Goal: Transaction & Acquisition: Download file/media

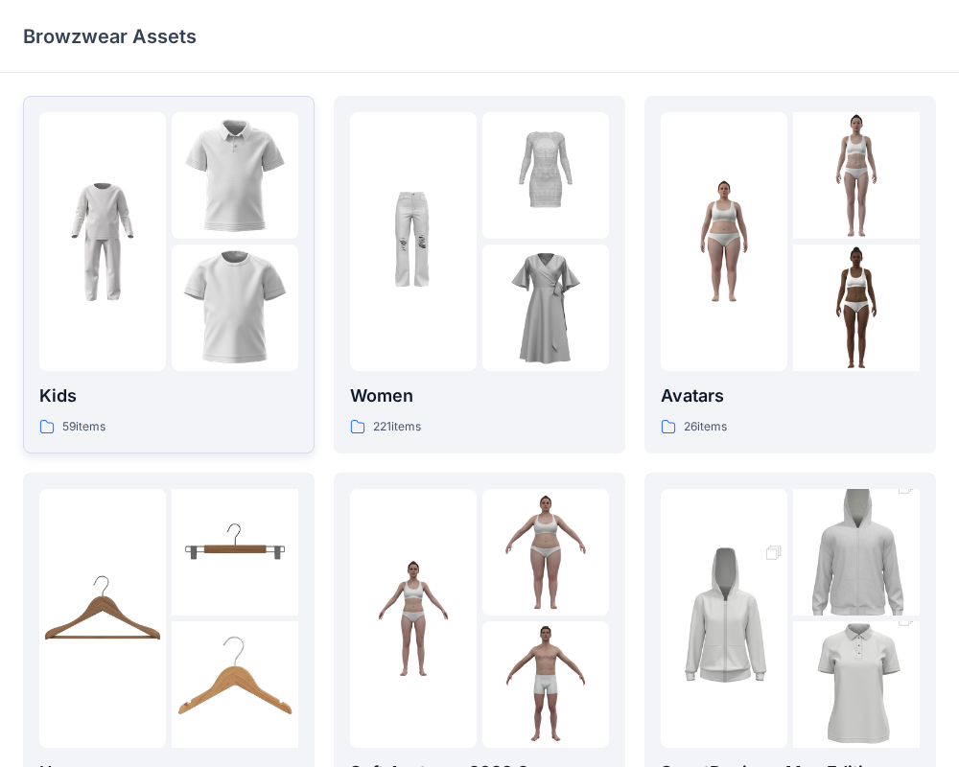
click at [135, 247] on img at bounding box center [102, 241] width 127 height 127
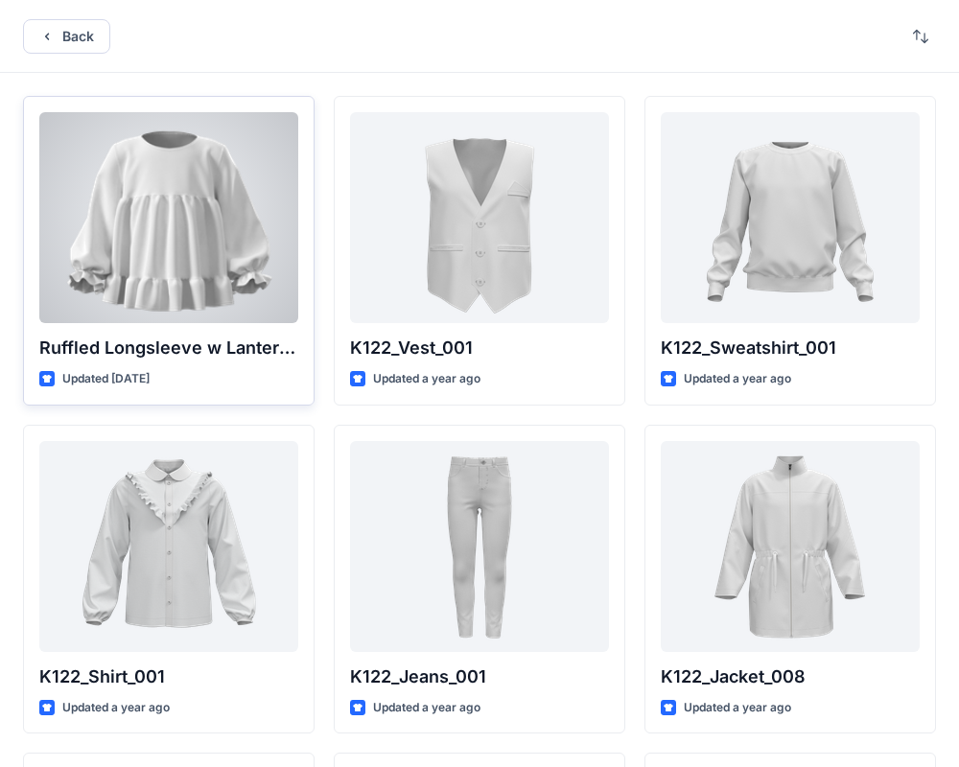
click at [142, 208] on div at bounding box center [168, 217] width 259 height 211
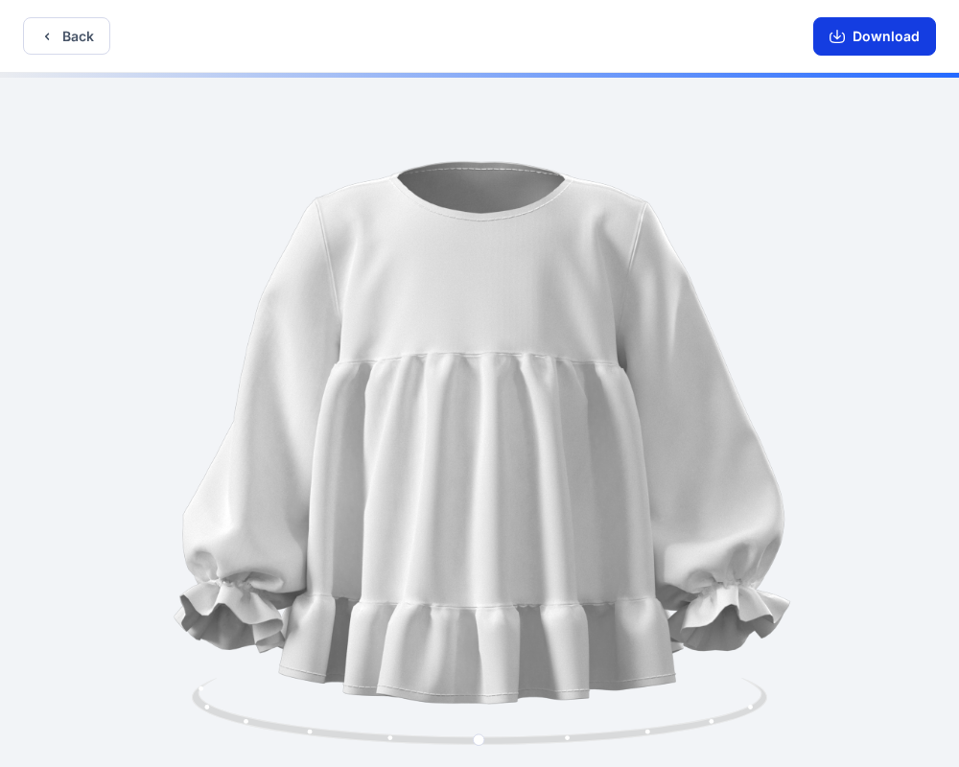
click at [889, 49] on button "Download" at bounding box center [874, 36] width 123 height 38
click at [883, 45] on button "Download" at bounding box center [874, 36] width 123 height 38
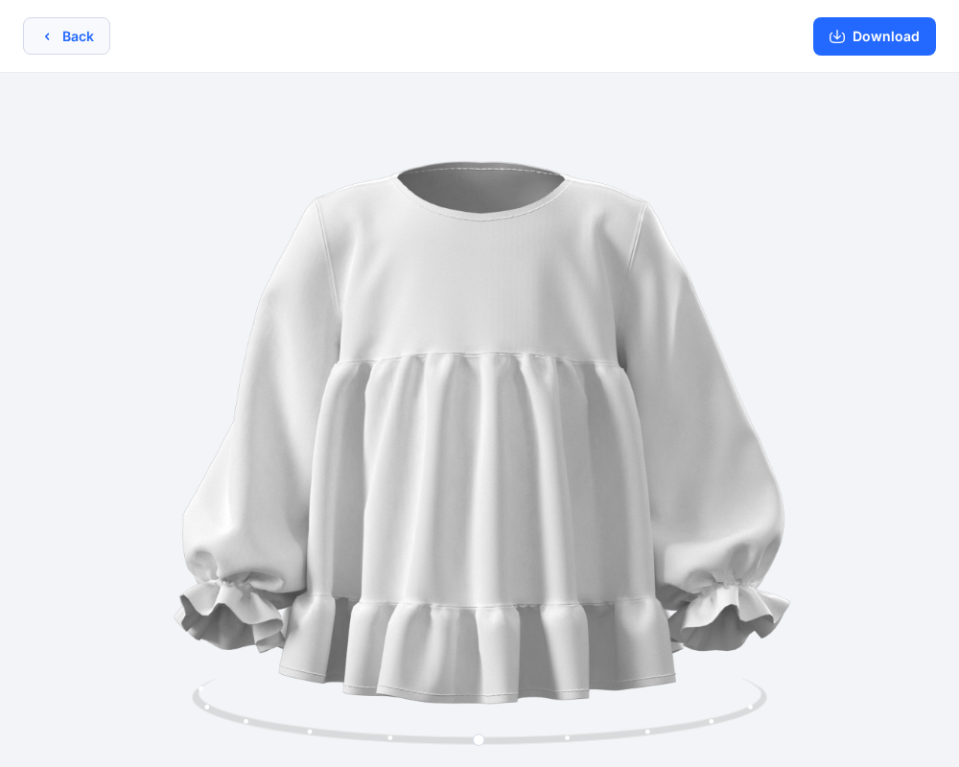
click at [77, 40] on button "Back" at bounding box center [66, 35] width 87 height 37
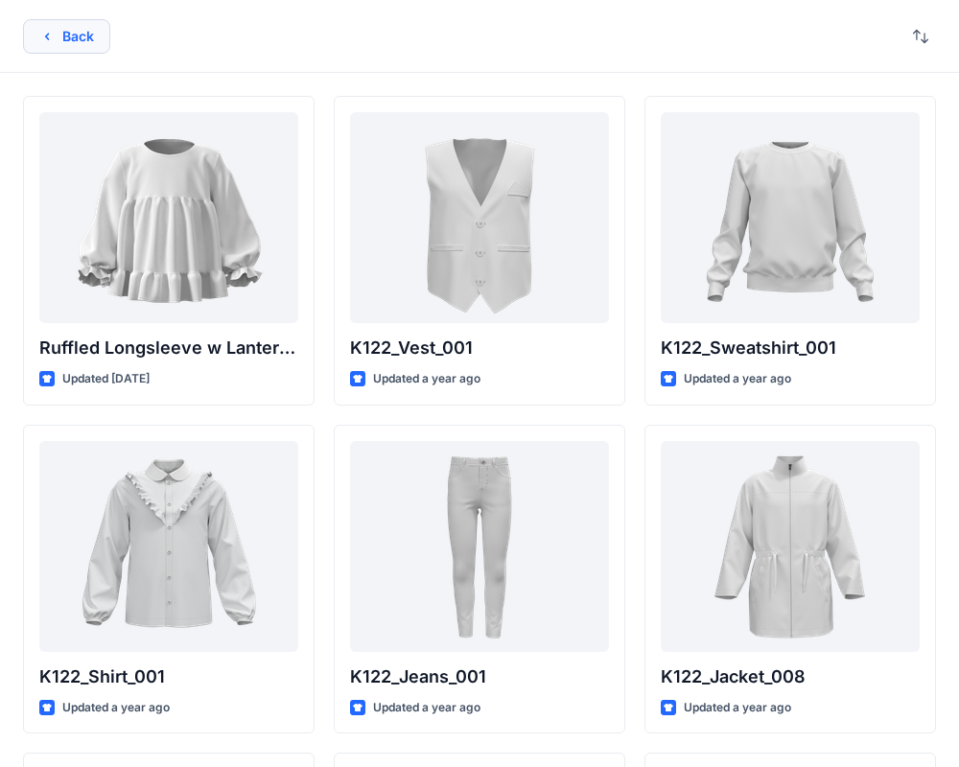
click at [60, 43] on button "Back" at bounding box center [66, 36] width 87 height 35
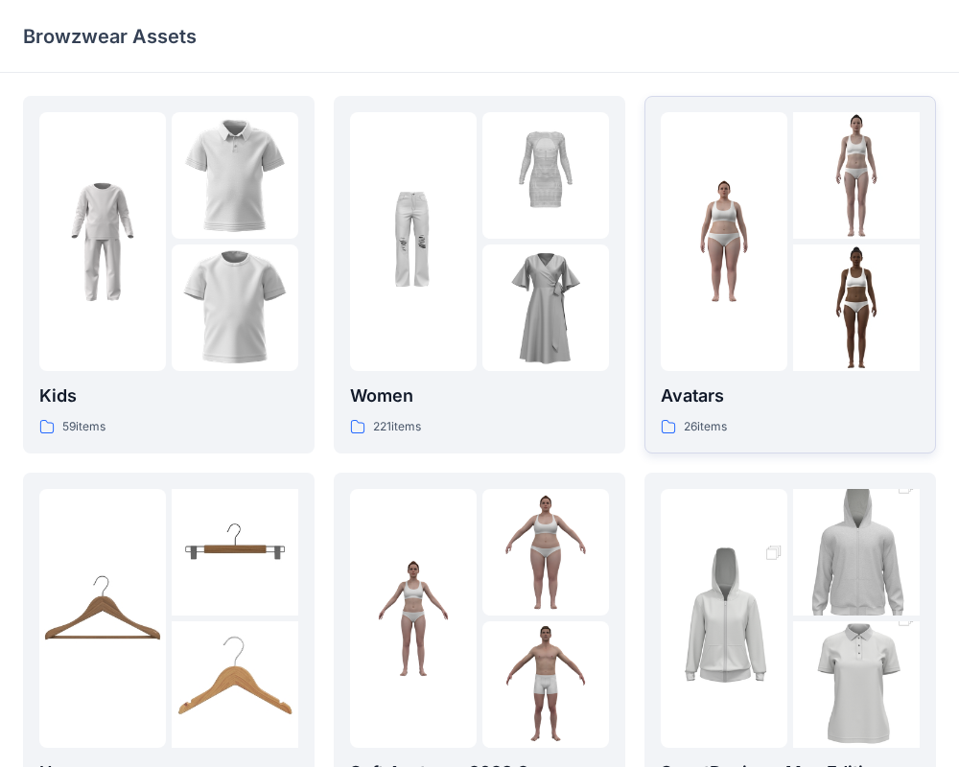
click at [740, 331] on div at bounding box center [724, 241] width 127 height 259
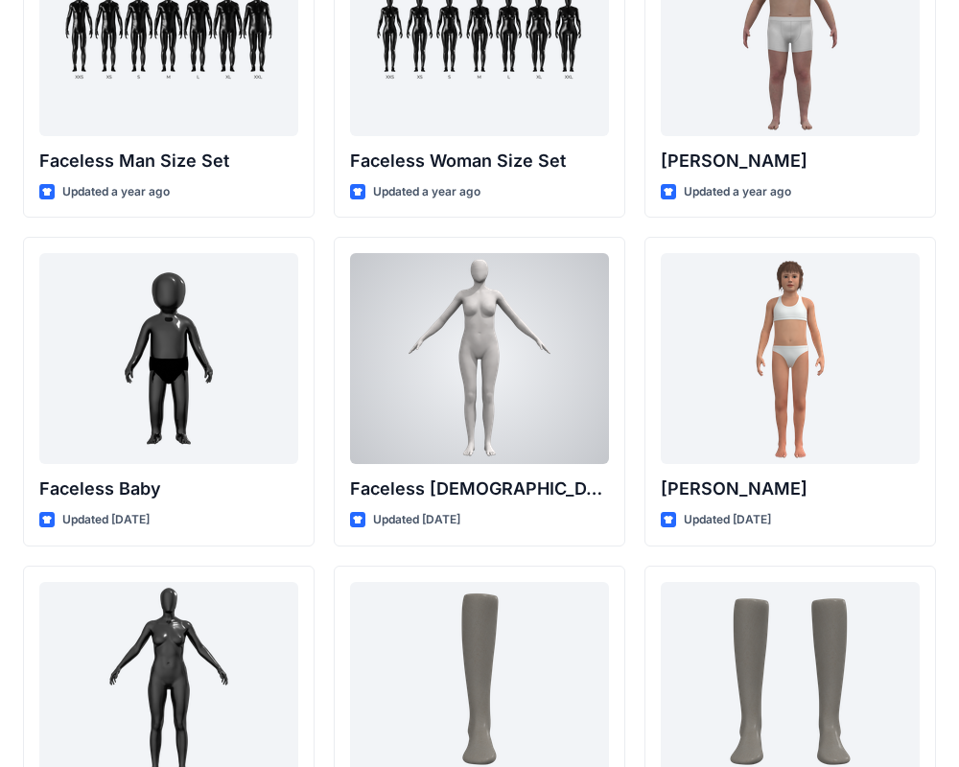
scroll to position [1179, 0]
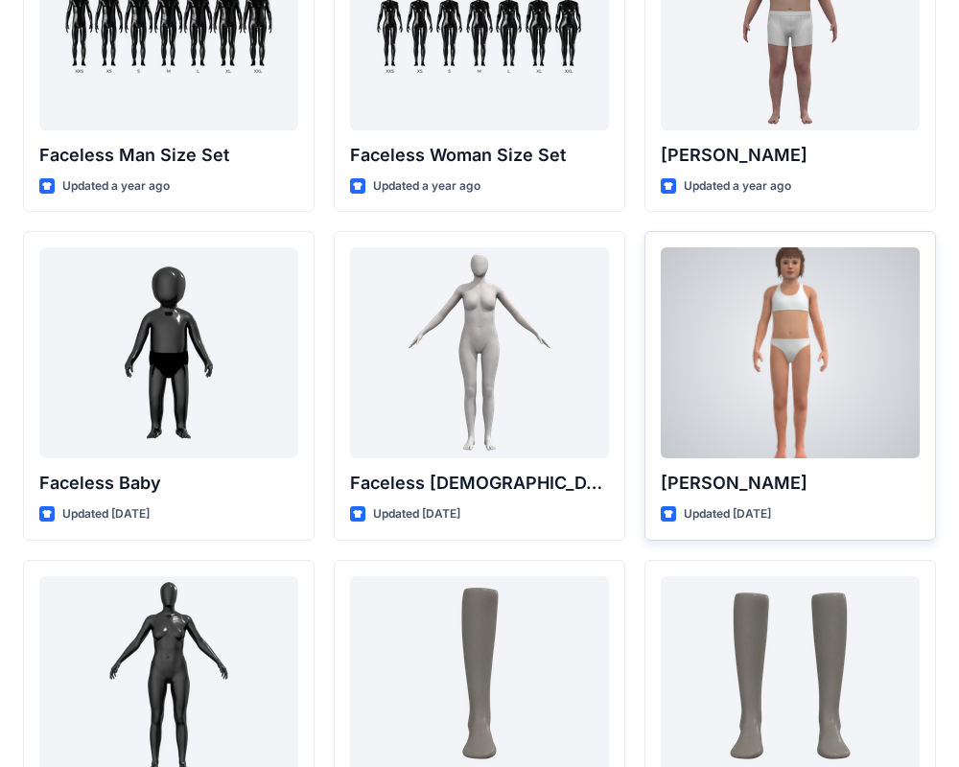
click at [792, 365] on div at bounding box center [790, 352] width 259 height 211
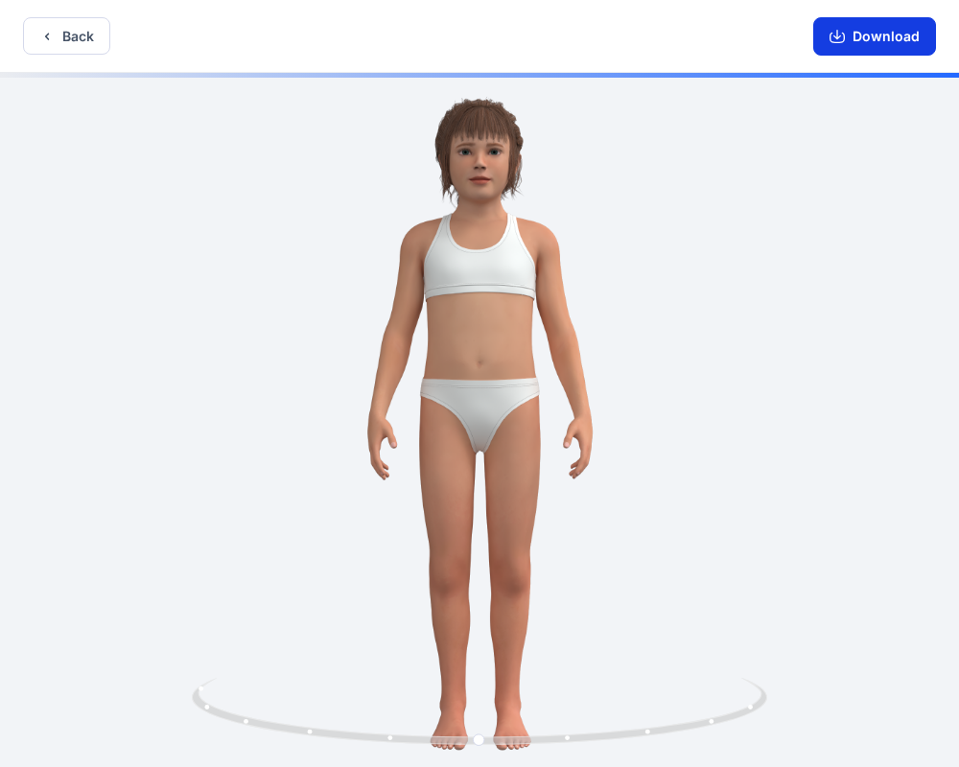
click at [835, 35] on icon "button" at bounding box center [837, 36] width 15 height 15
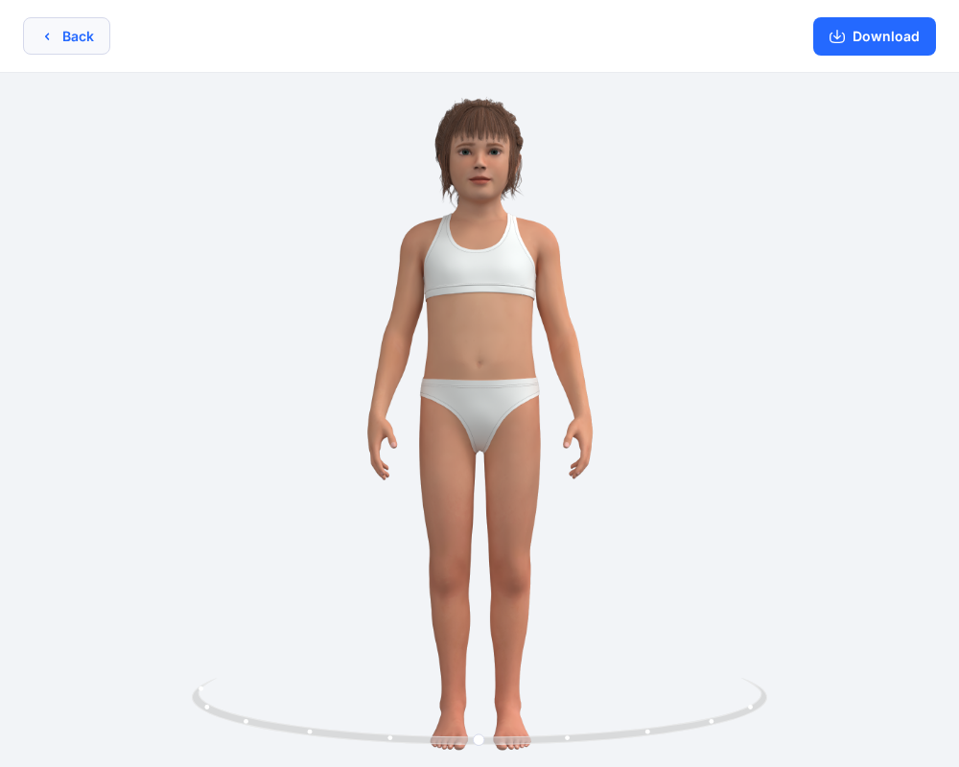
click at [73, 39] on button "Back" at bounding box center [66, 35] width 87 height 37
